Goal: Task Accomplishment & Management: Use online tool/utility

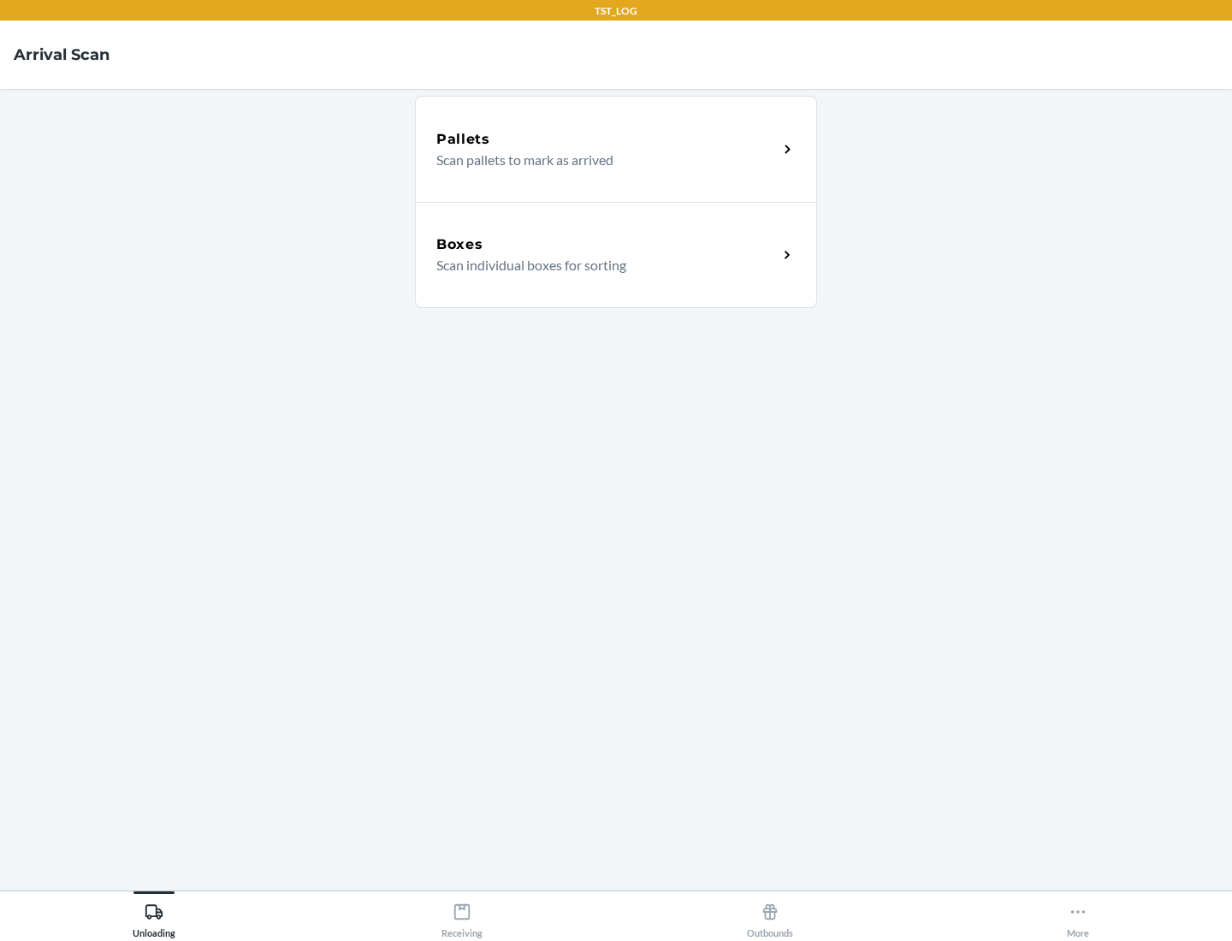
click at [607, 245] on div "Boxes" at bounding box center [606, 244] width 341 height 21
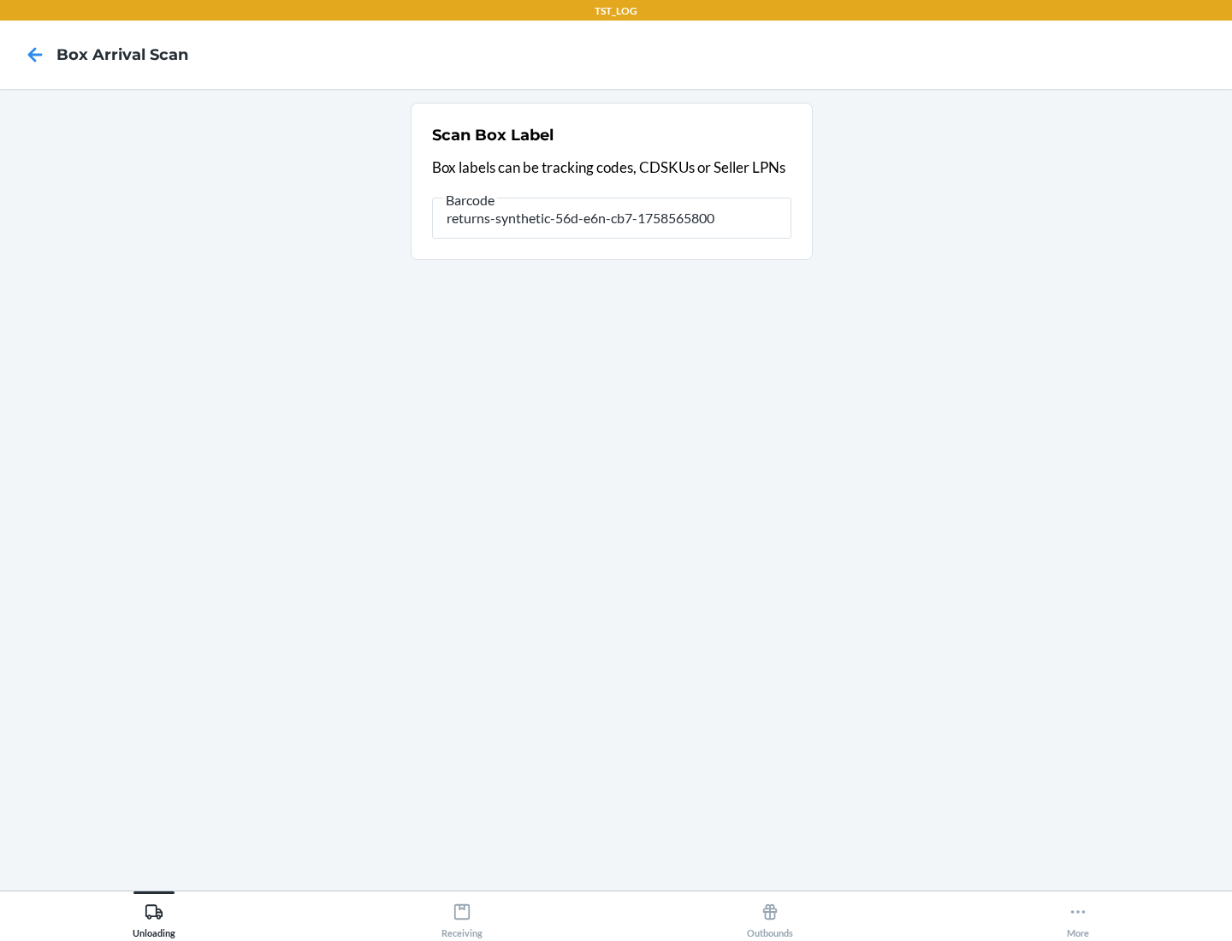
type input "returns-synthetic-56d-e6n-cb7-1758565800"
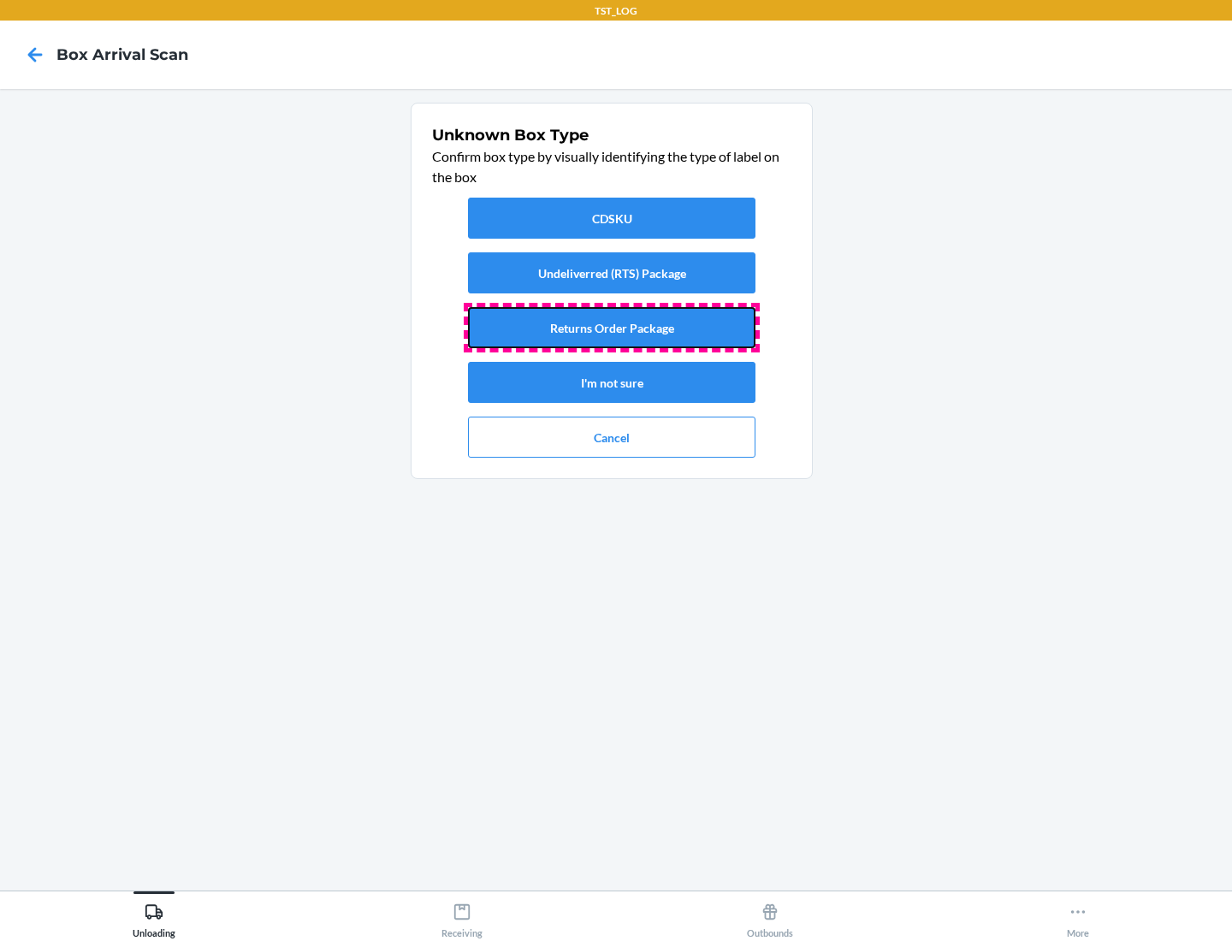
click at [612, 328] on button "Returns Order Package" at bounding box center [611, 327] width 287 height 41
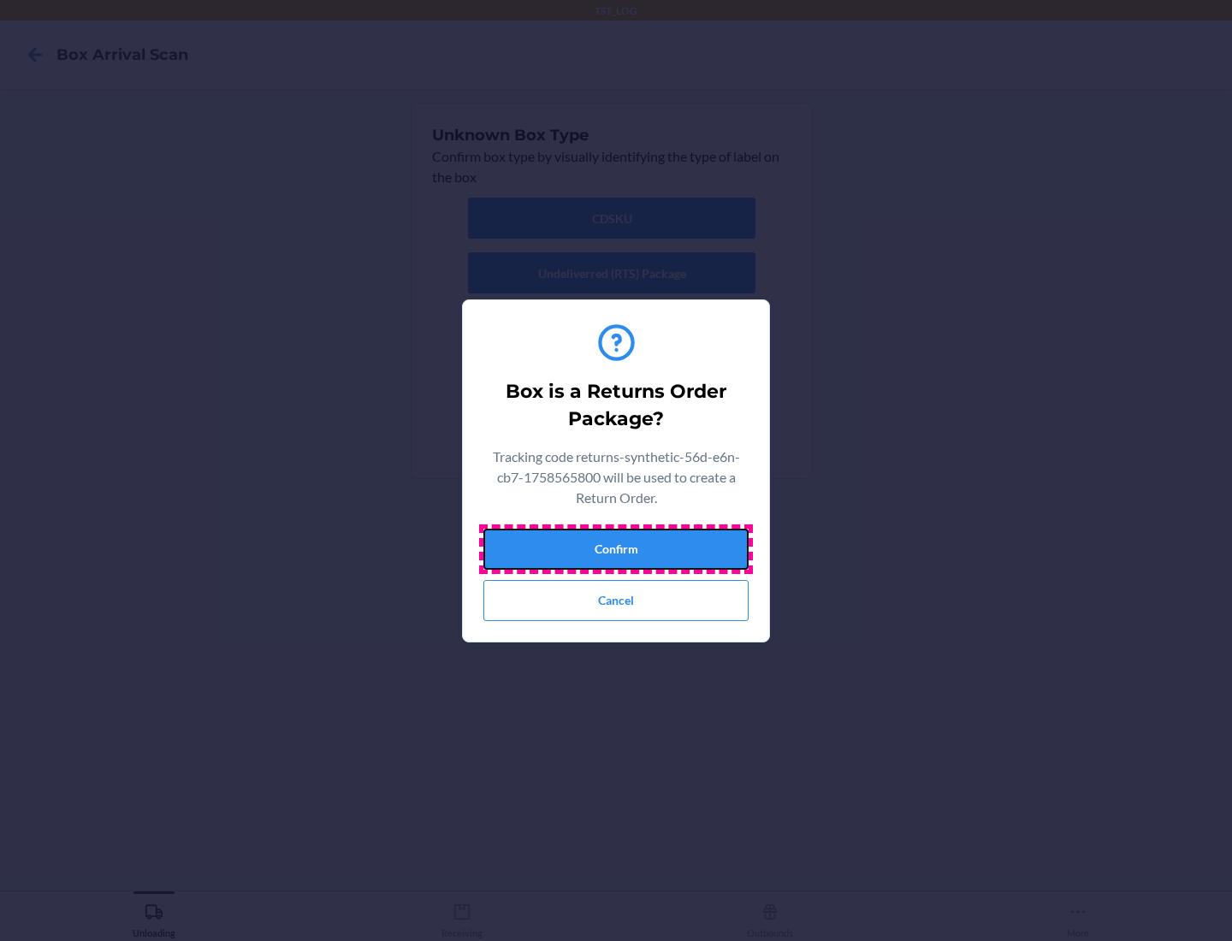
click at [616, 548] on button "Confirm" at bounding box center [615, 549] width 265 height 41
